Goal: Transaction & Acquisition: Book appointment/travel/reservation

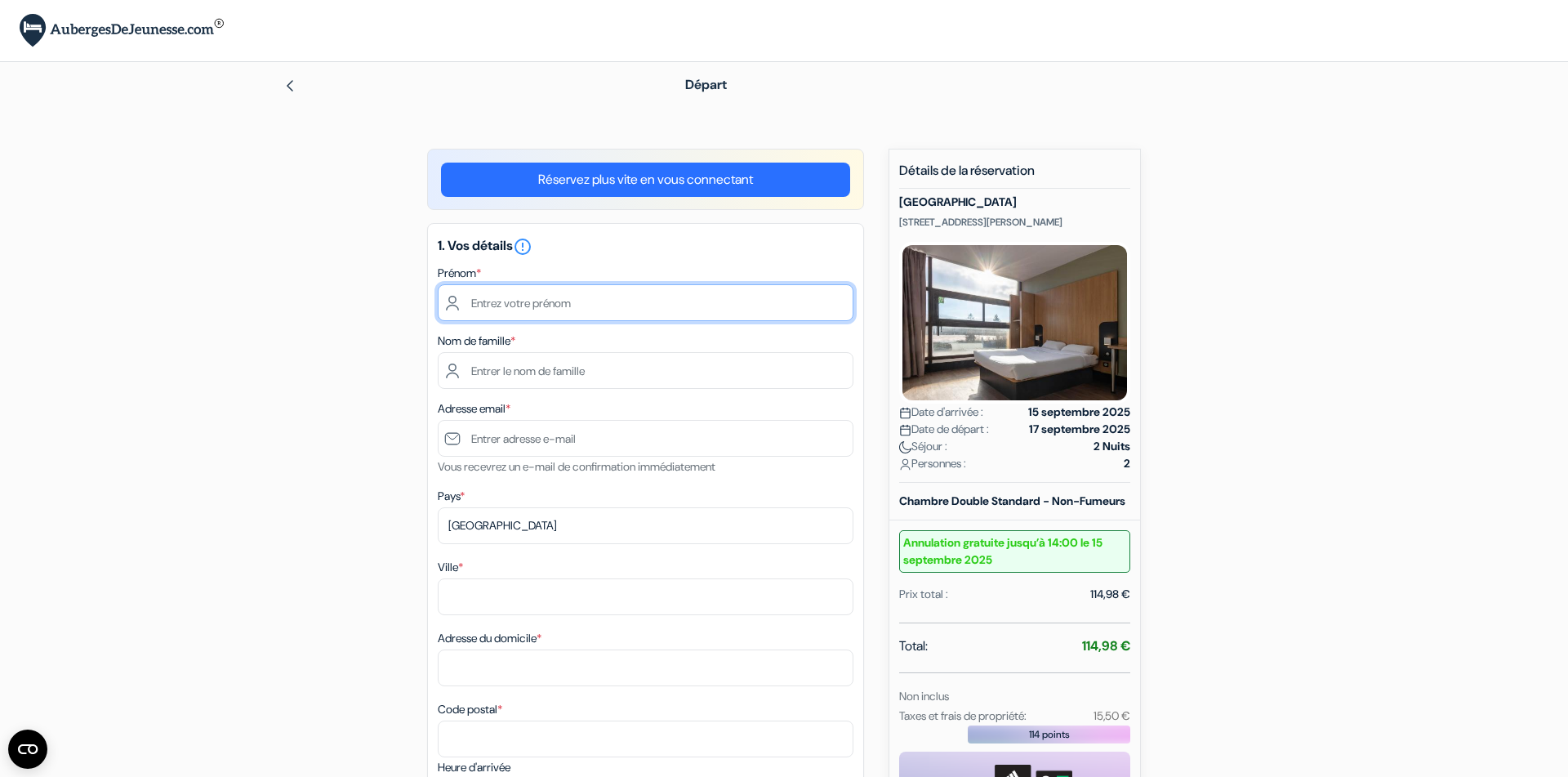
click at [503, 305] on input "text" at bounding box center [645, 303] width 416 height 37
type input "[PERSON_NAME]"
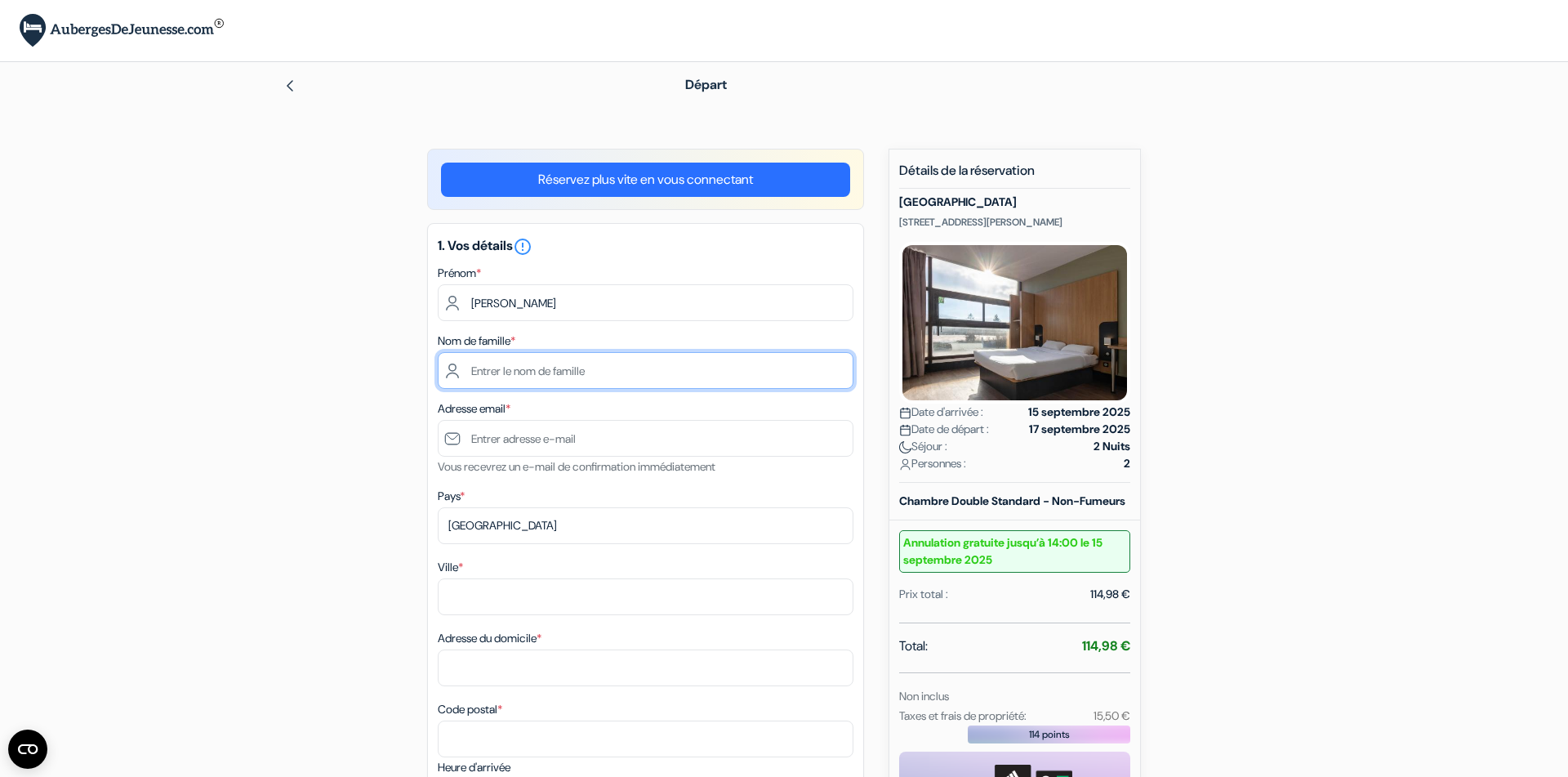
click at [502, 372] on input "text" at bounding box center [645, 371] width 416 height 37
type input "Cassart"
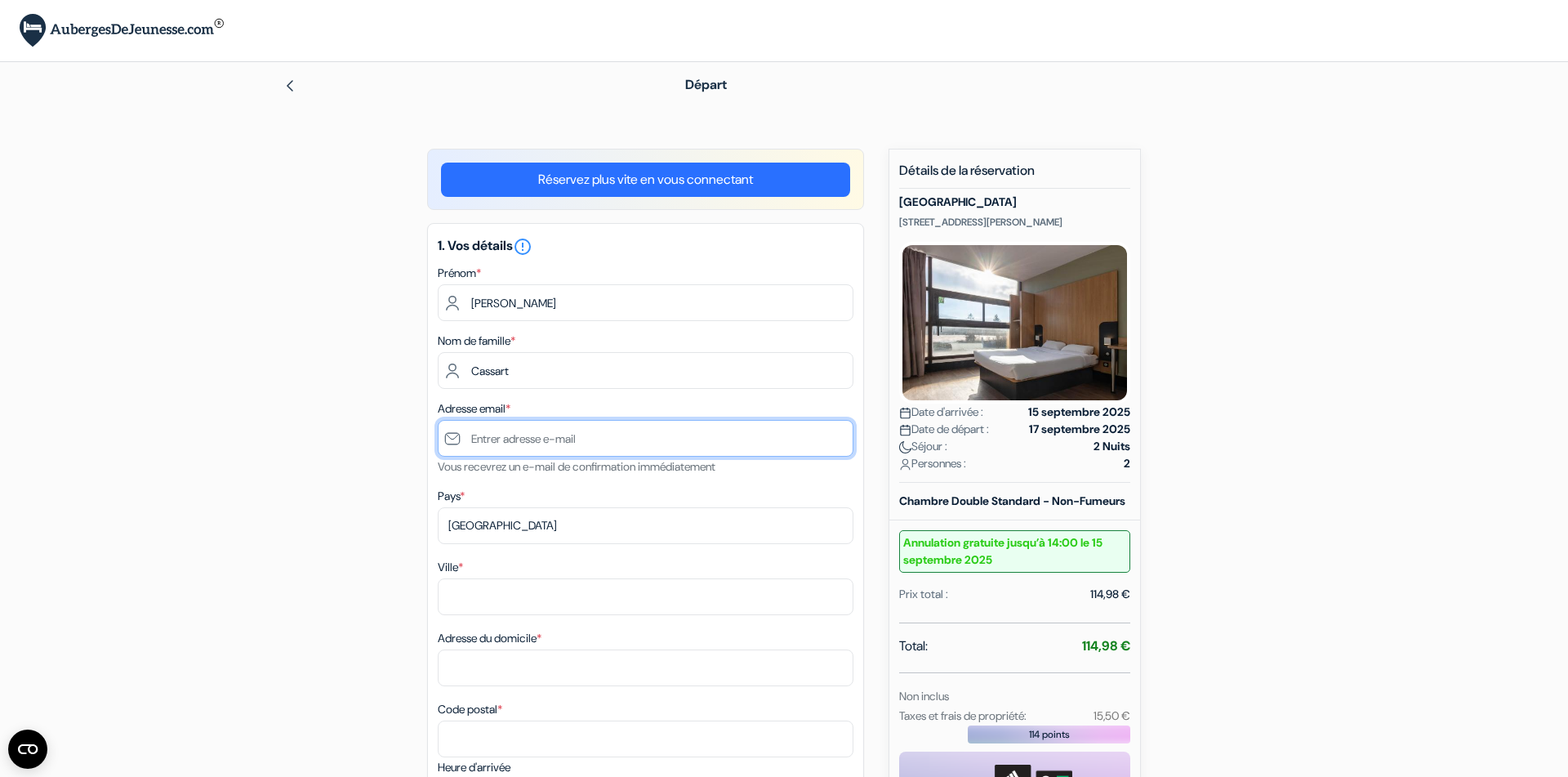
click at [479, 436] on input "text" at bounding box center [645, 438] width 416 height 37
type input "[EMAIL_ADDRESS][DOMAIN_NAME]"
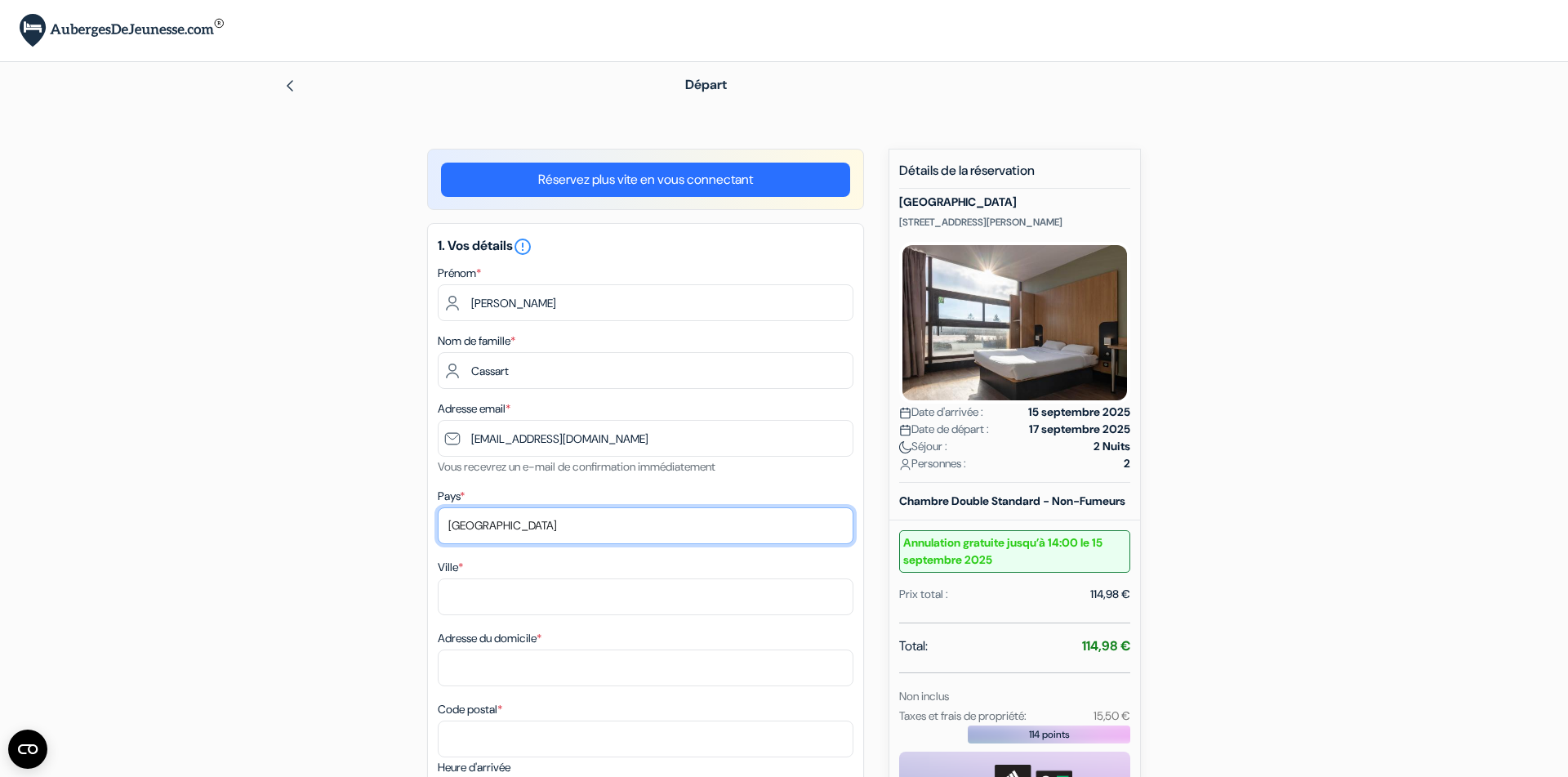
click at [438, 507] on select "Selectionner le pays Abkhazie [GEOGRAPHIC_DATA] [GEOGRAPHIC_DATA] [GEOGRAPHIC_D…" at bounding box center [645, 526] width 416 height 37
click at [472, 582] on div "1. Vos détails error_outline Prénom * Baptiste Nom de famille * [PERSON_NAME] A…" at bounding box center [646, 607] width 437 height 769
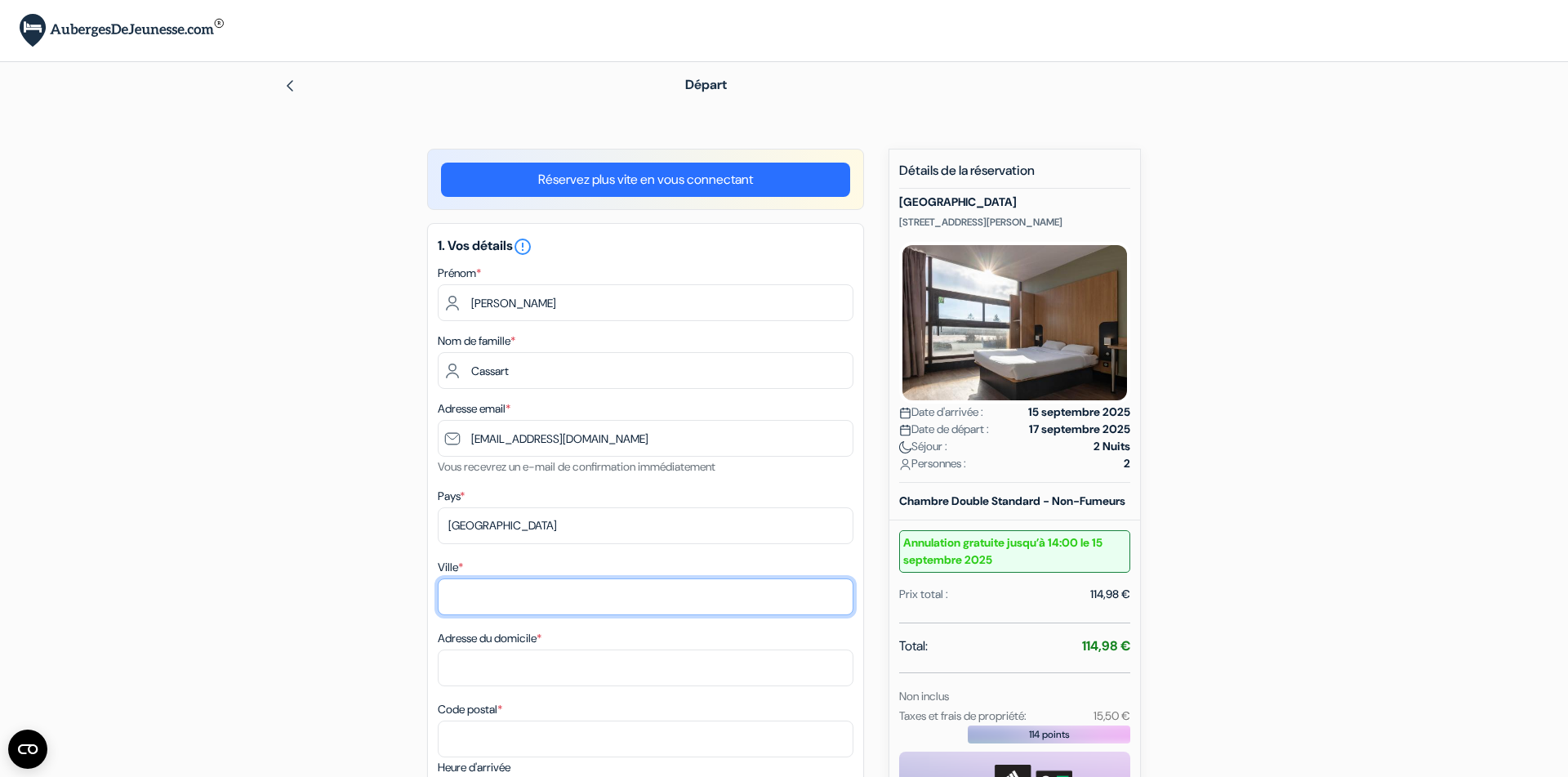
click at [472, 582] on input "Ville *" at bounding box center [645, 596] width 416 height 37
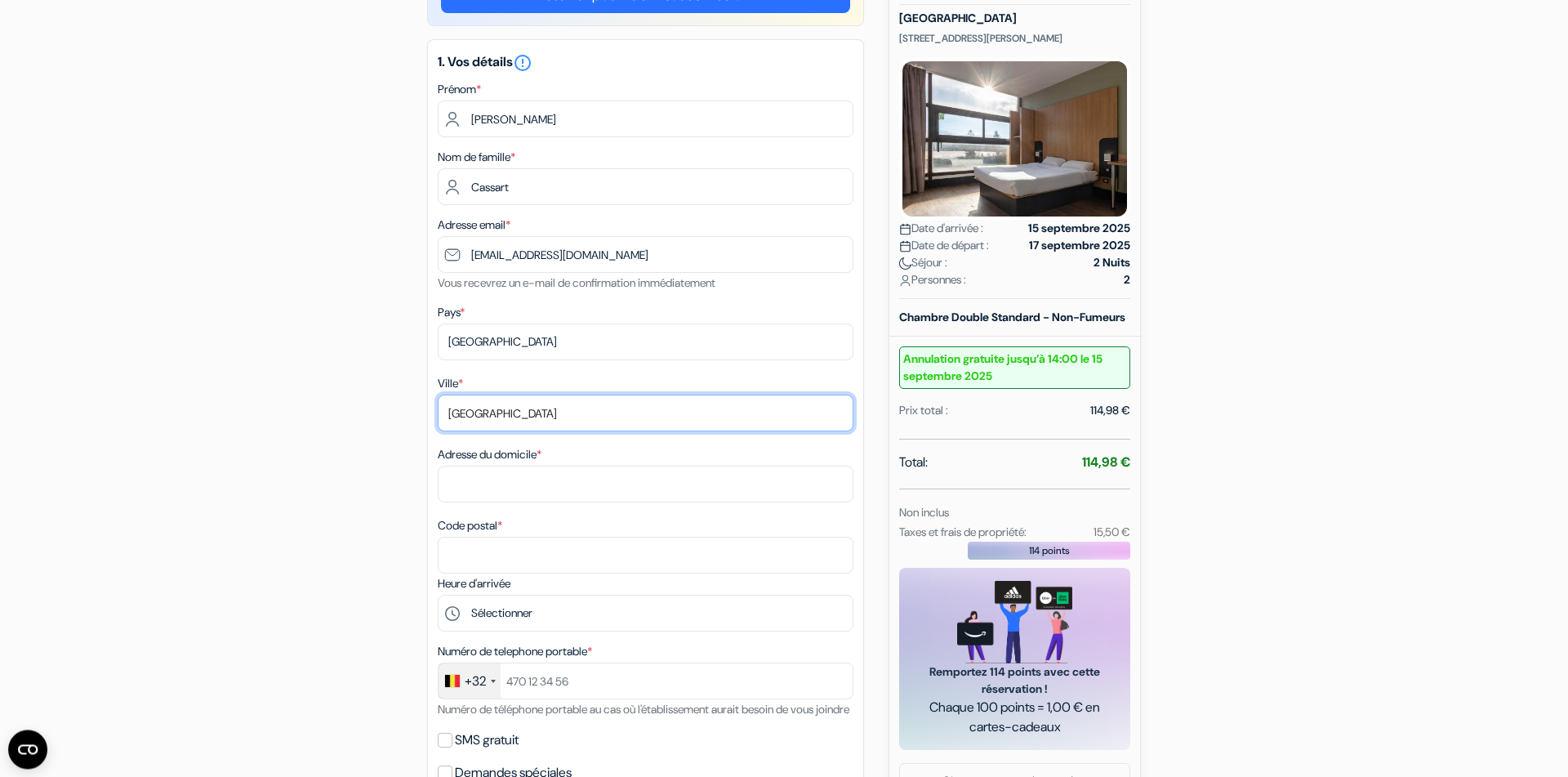
scroll to position [226, 0]
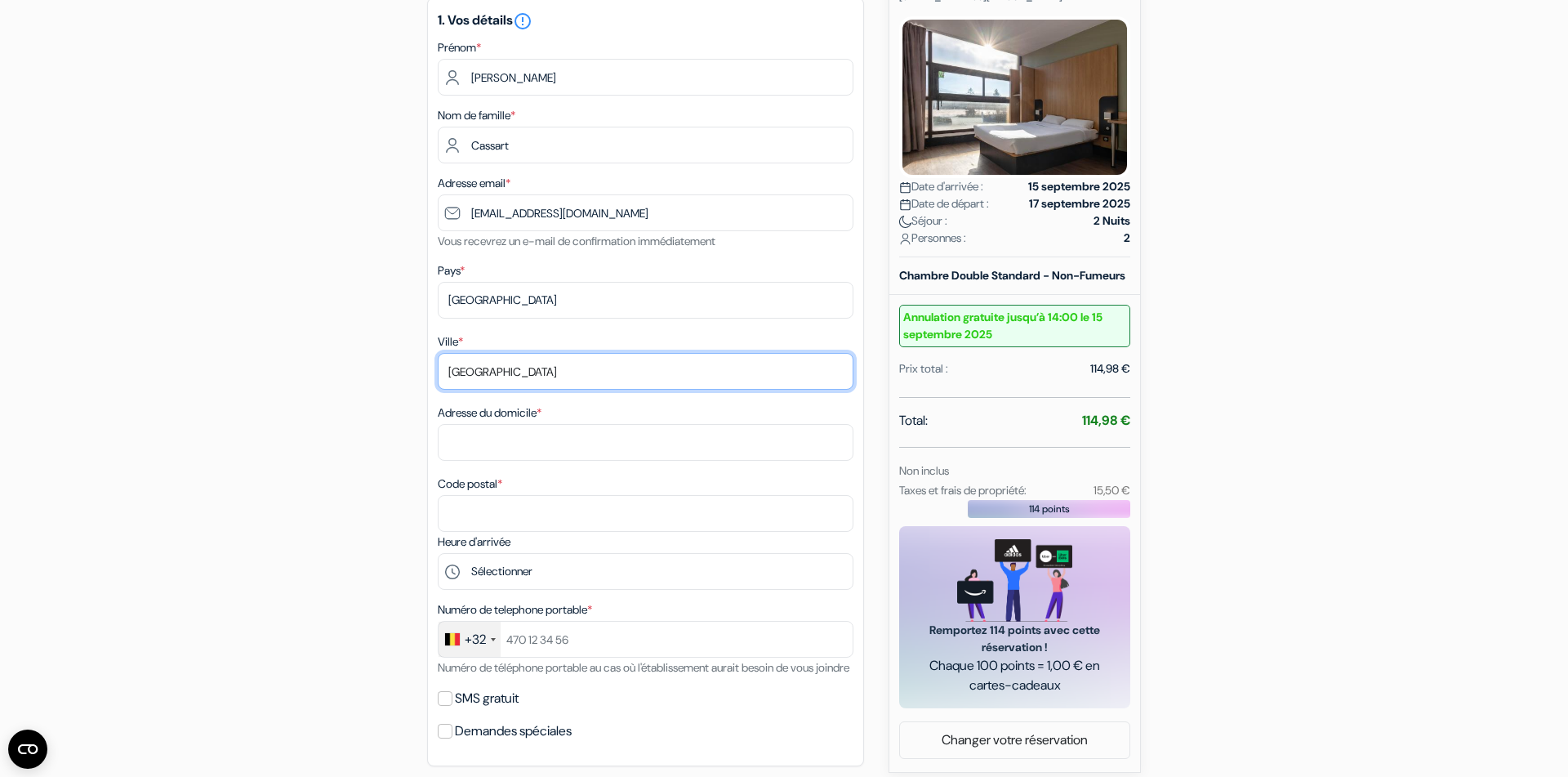
type input "[GEOGRAPHIC_DATA]"
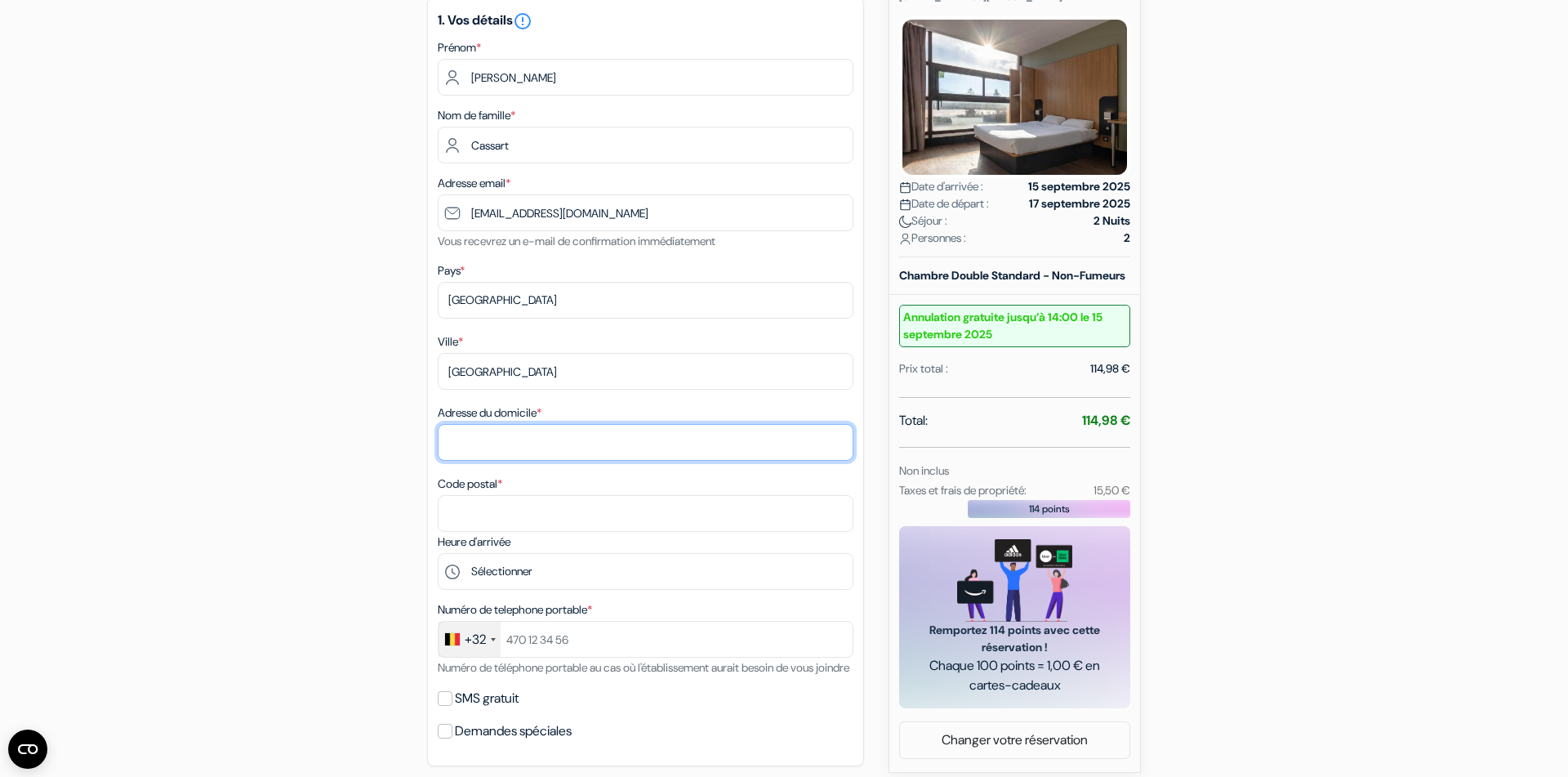
click at [502, 435] on input "Adresse du domicile *" at bounding box center [645, 442] width 416 height 37
type input "[STREET_ADDRESS]"
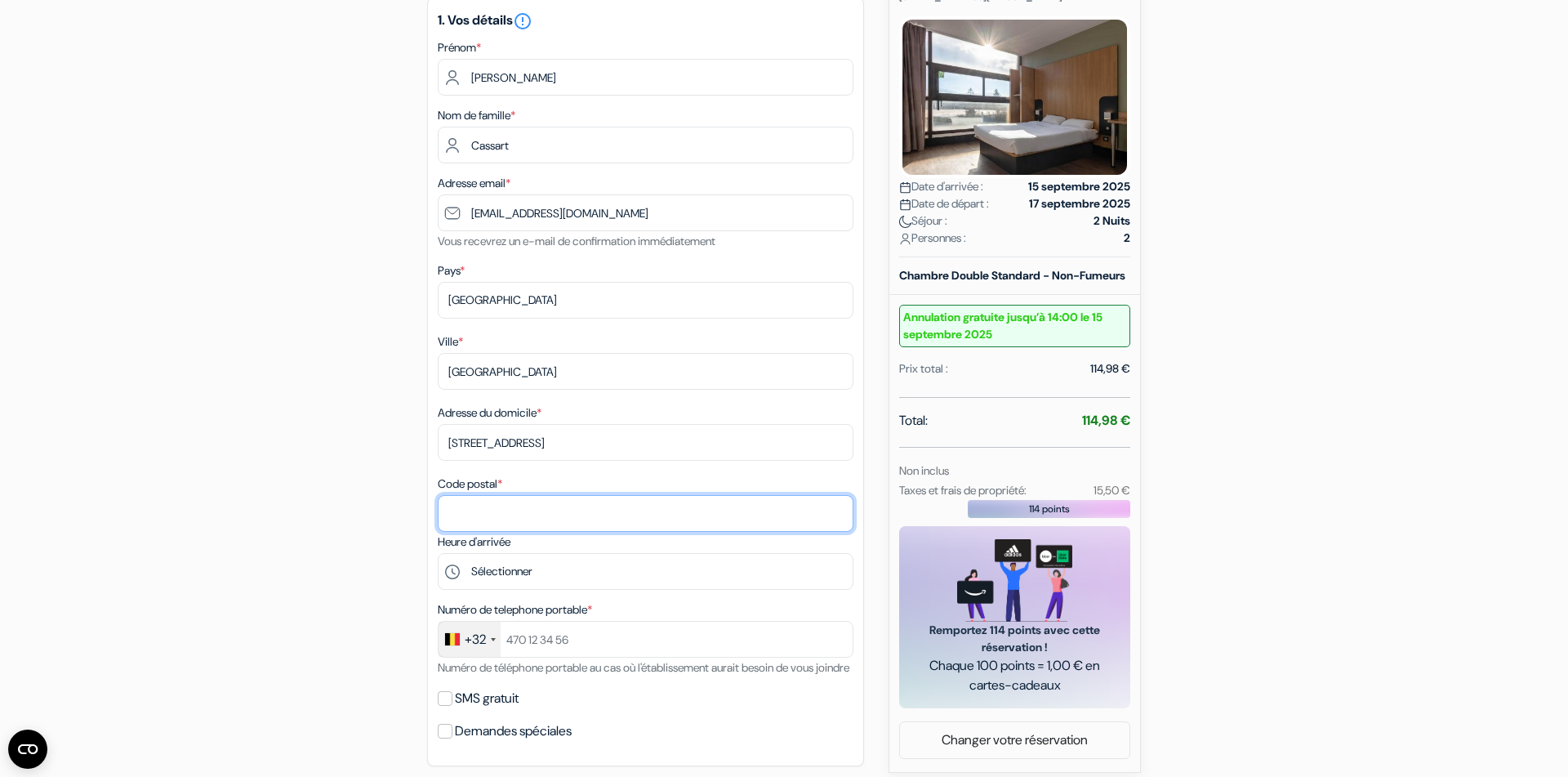
click at [493, 509] on input "Code postal *" at bounding box center [645, 513] width 416 height 37
click at [485, 510] on input "Code postal *" at bounding box center [645, 513] width 416 height 37
type input "1030"
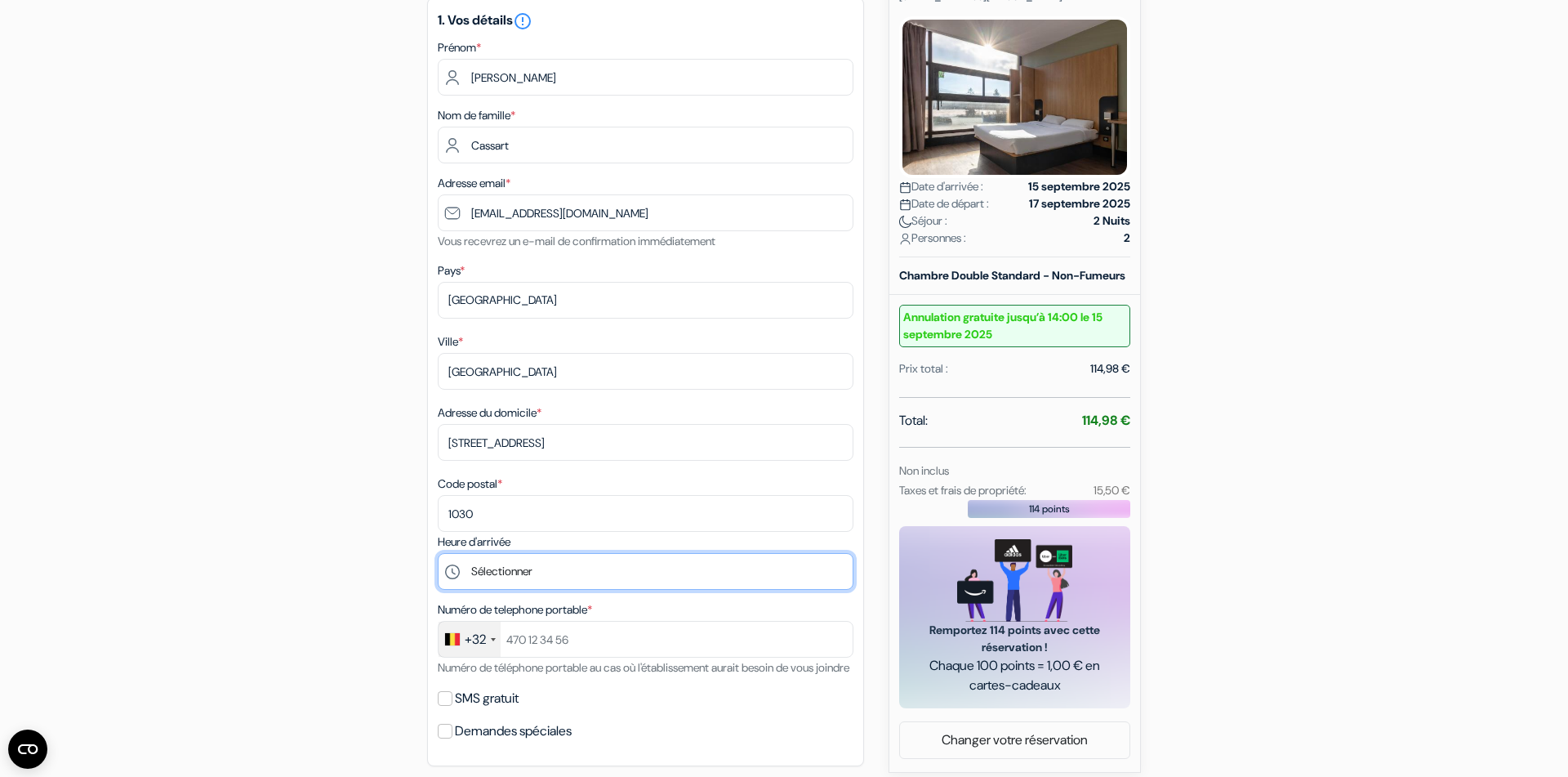
click at [438, 553] on select "Sélectionner 14:00 15:00 16:00 17:00 18:00 19:00 20:00 21:00 22:00 23:00 0:00" at bounding box center [645, 572] width 416 height 37
click at [380, 339] on div "add_box [GEOGRAPHIC_DATA] [STREET_ADDRESS][PERSON_NAME] Détails de l'établissem…" at bounding box center [784, 579] width 1078 height 1313
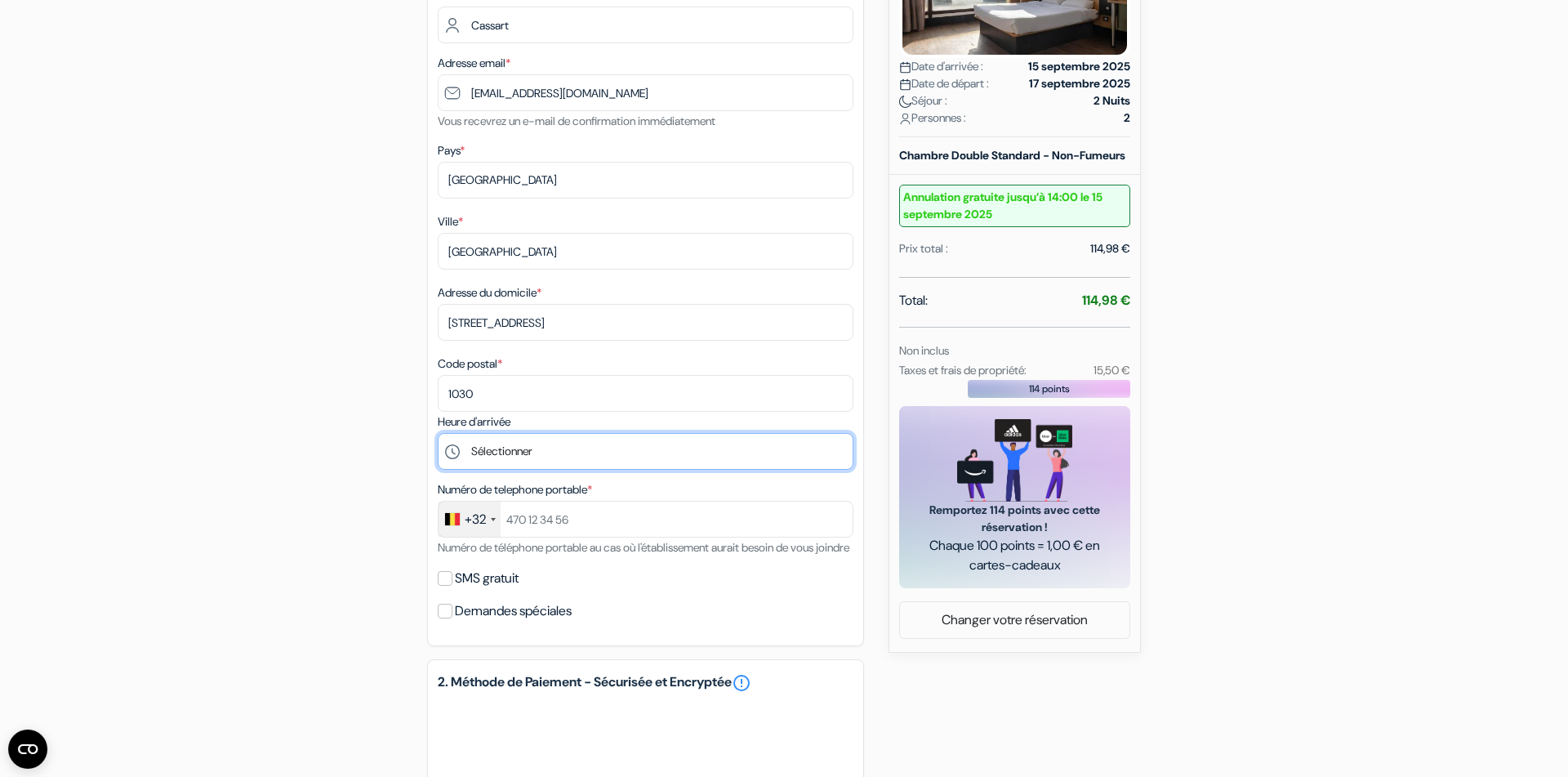
scroll to position [450, 0]
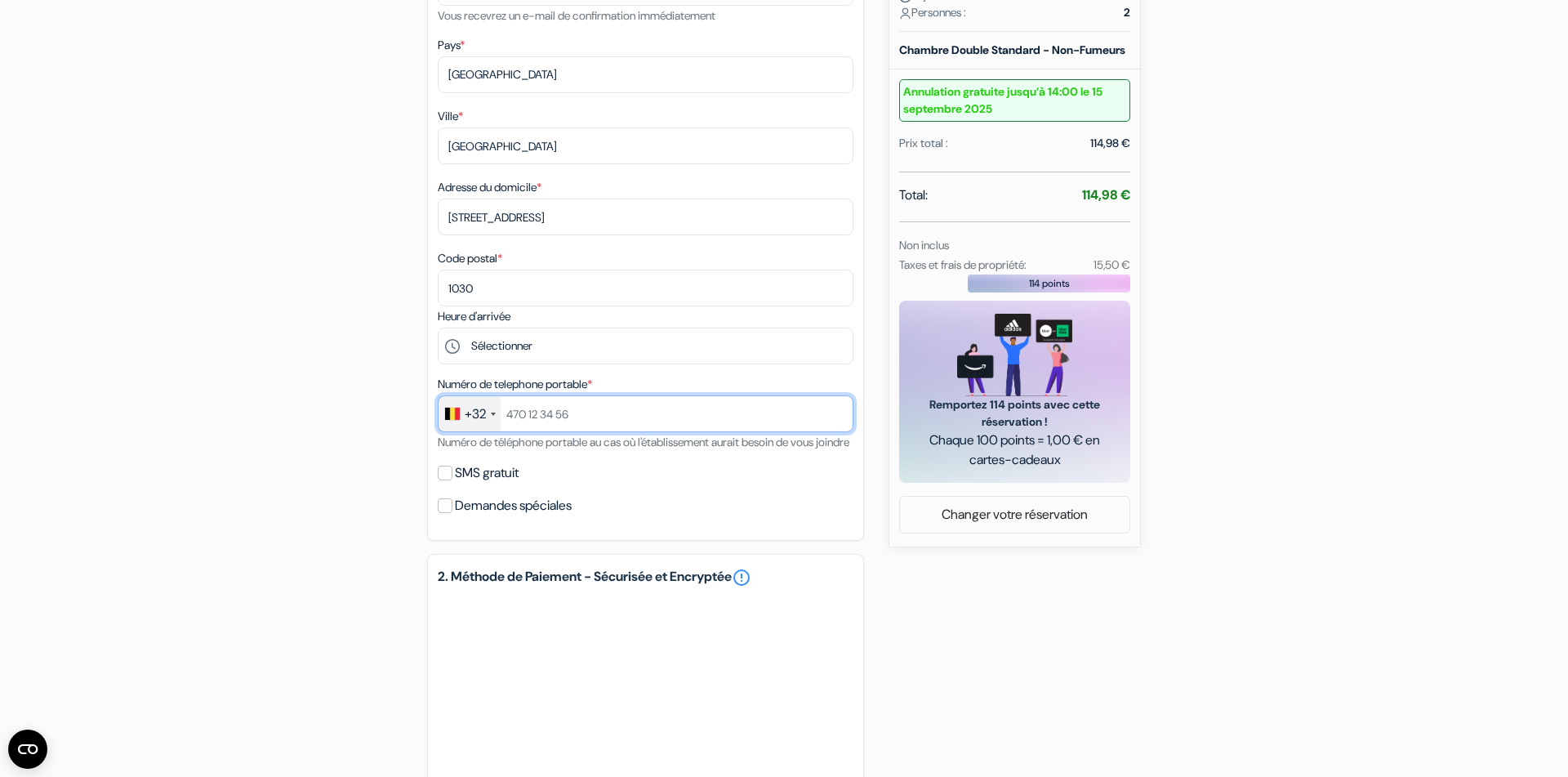
click at [550, 415] on input "text" at bounding box center [645, 414] width 416 height 37
click at [510, 417] on input "768456498" at bounding box center [645, 414] width 416 height 37
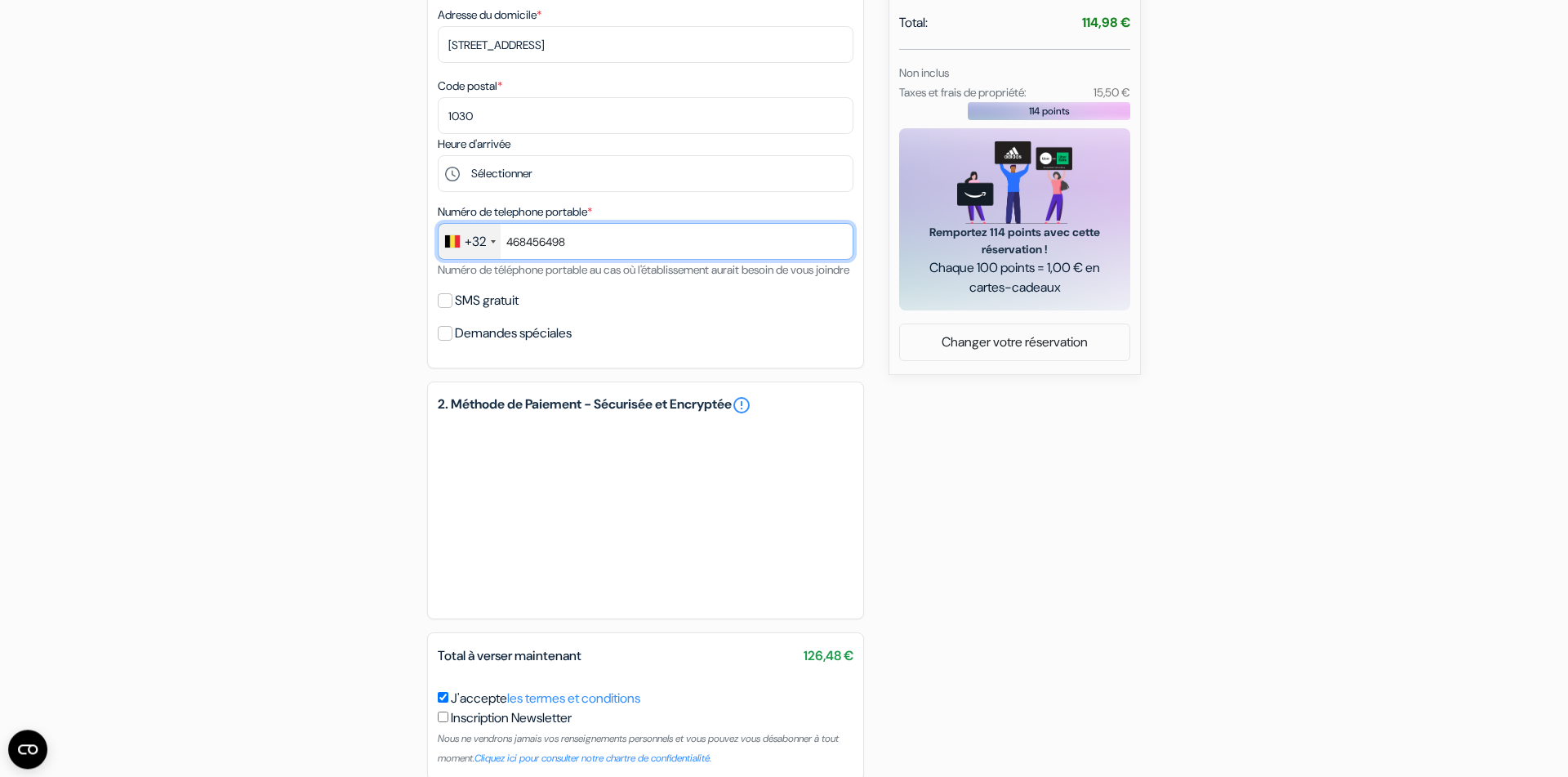
scroll to position [676, 0]
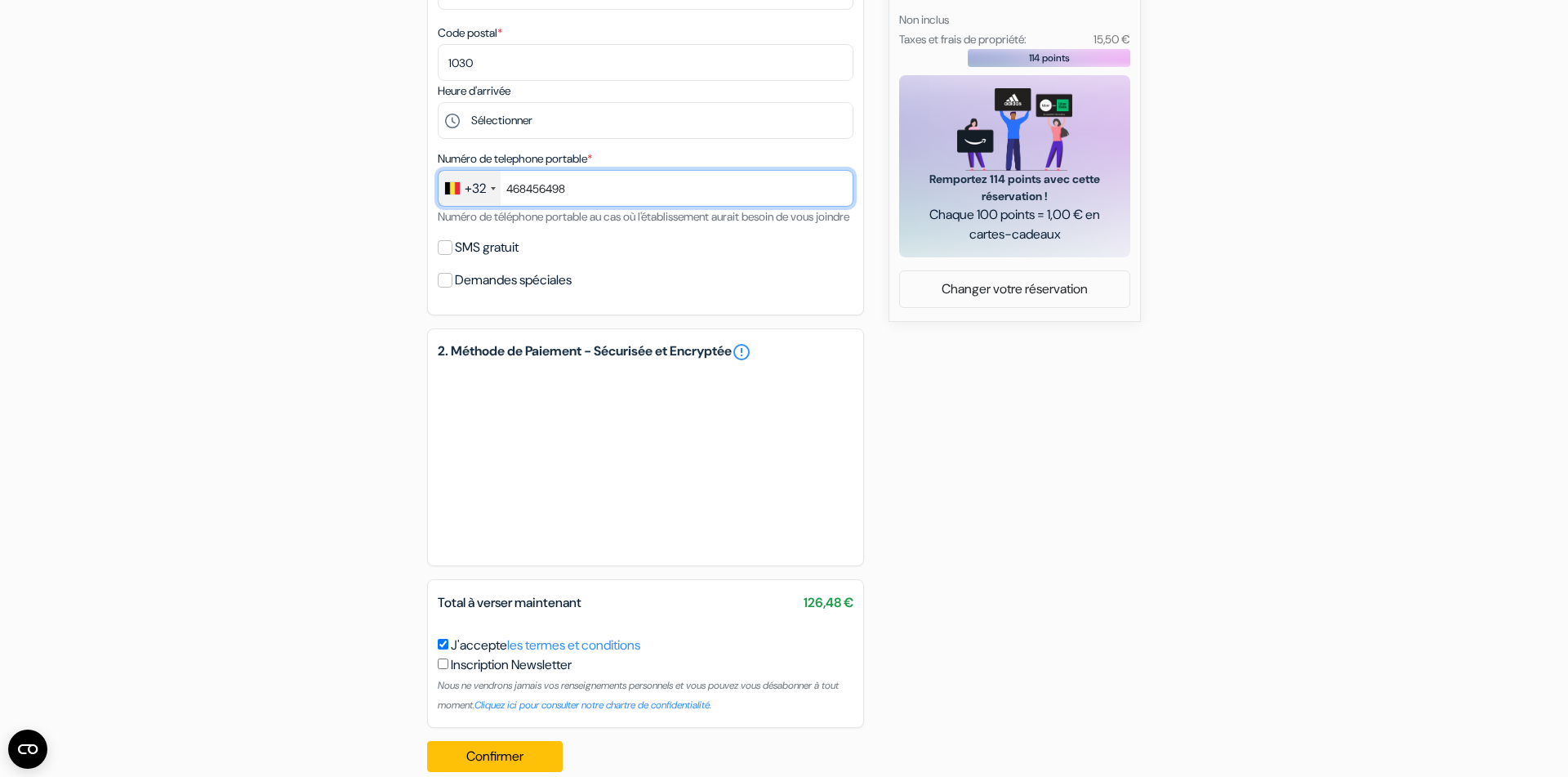
type input "468456498"
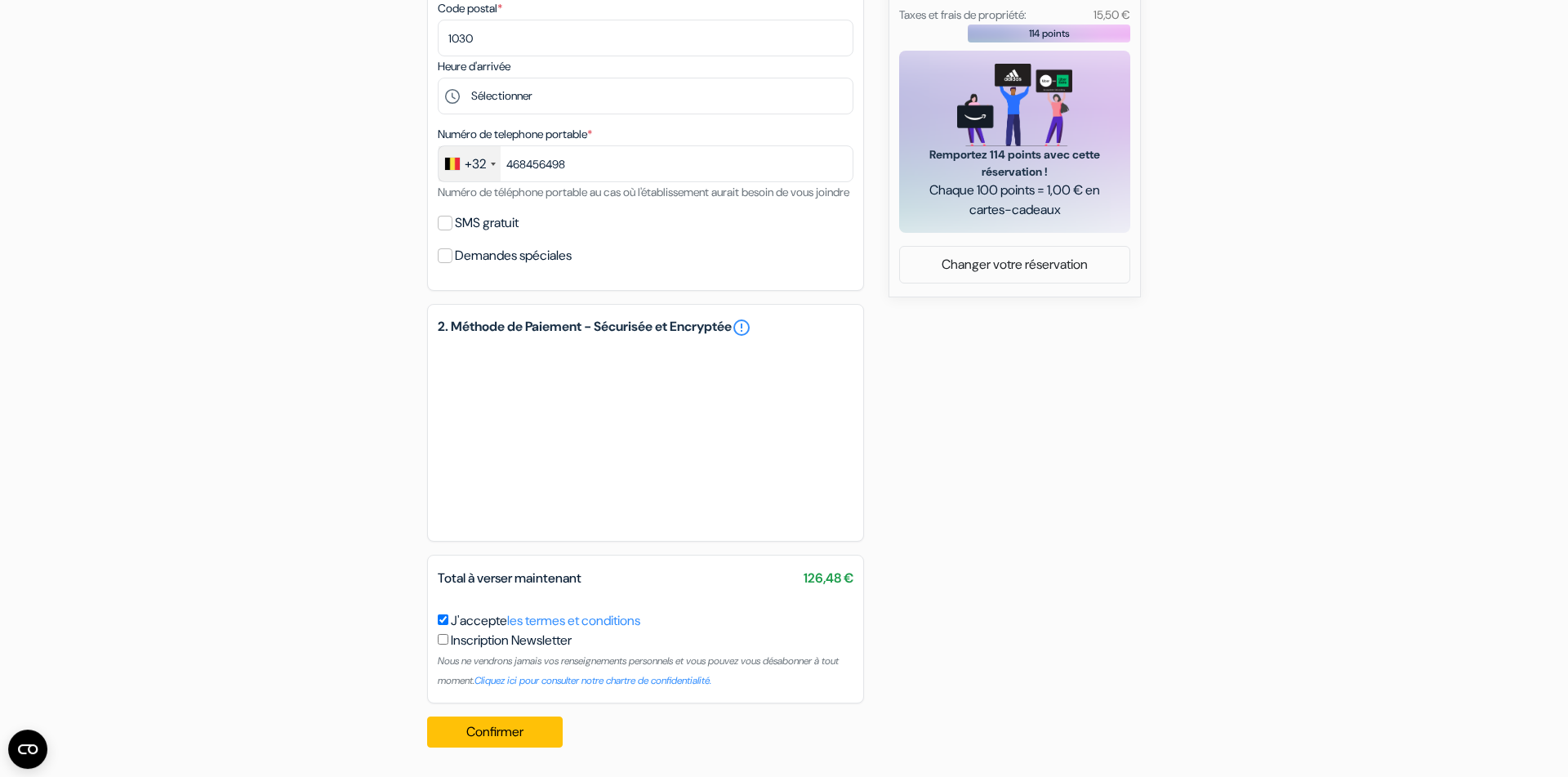
scroll to position [720, 0]
click at [510, 739] on button "Confirmer Loading..." at bounding box center [495, 732] width 136 height 31
